Goal: Transaction & Acquisition: Purchase product/service

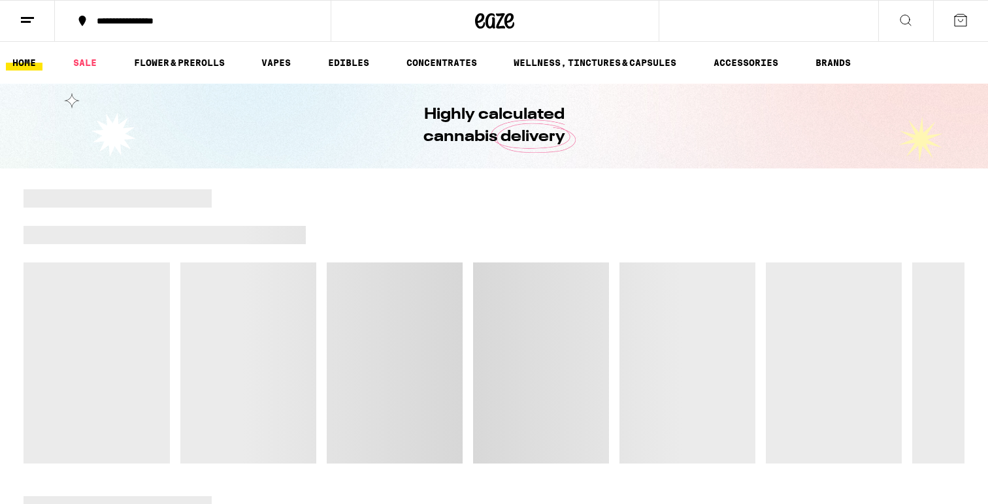
click at [913, 26] on icon at bounding box center [906, 20] width 16 height 16
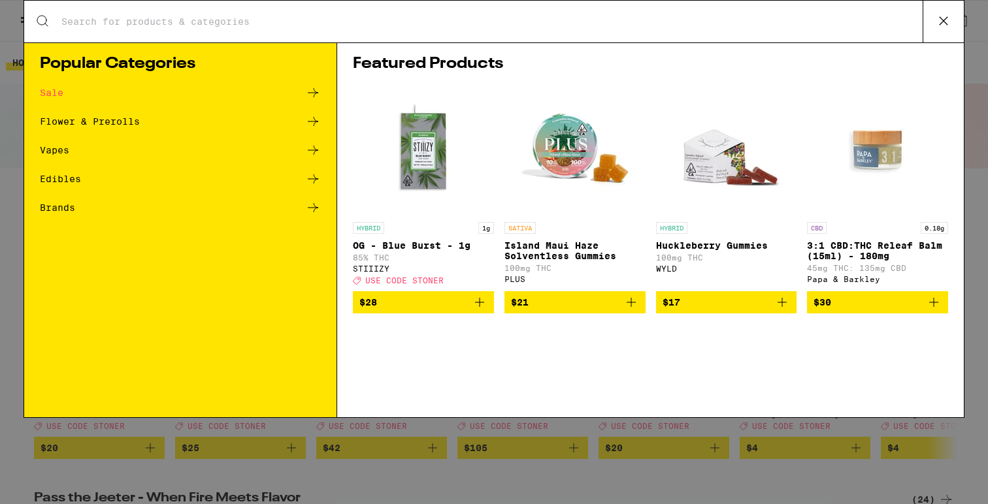
click at [174, 435] on div "Search for Products Popular Categories Sale Flower & Prerolls Vapes Edibles Bra…" at bounding box center [494, 252] width 988 height 504
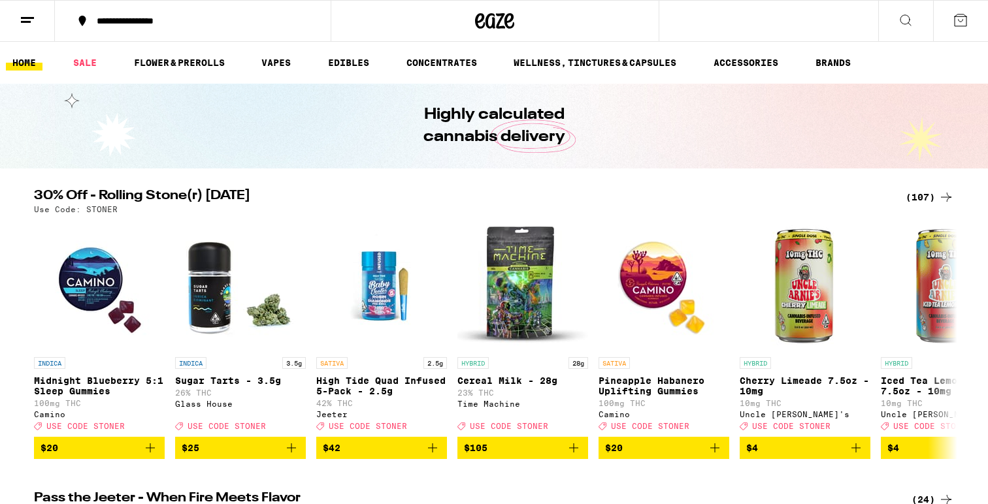
click at [929, 191] on div "(107)" at bounding box center [930, 197] width 48 height 16
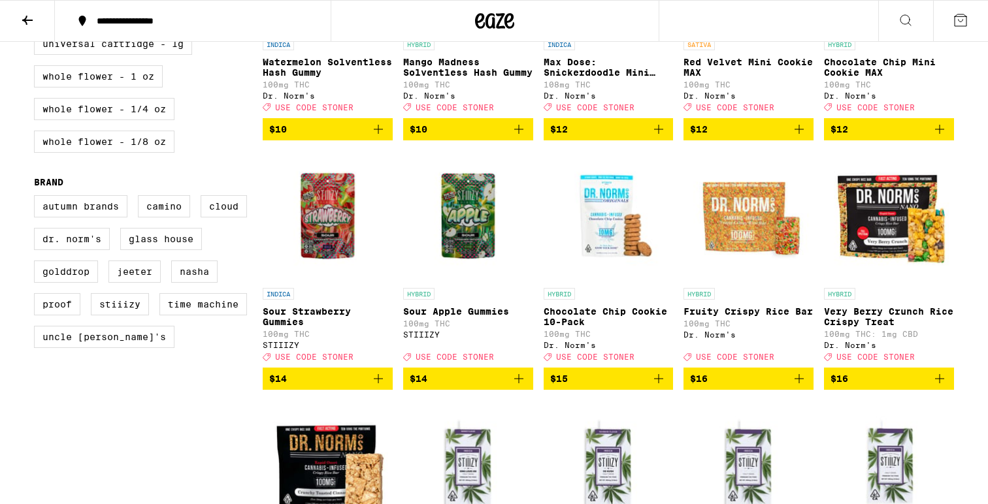
scroll to position [880, 0]
